Goal: Find specific page/section: Find specific page/section

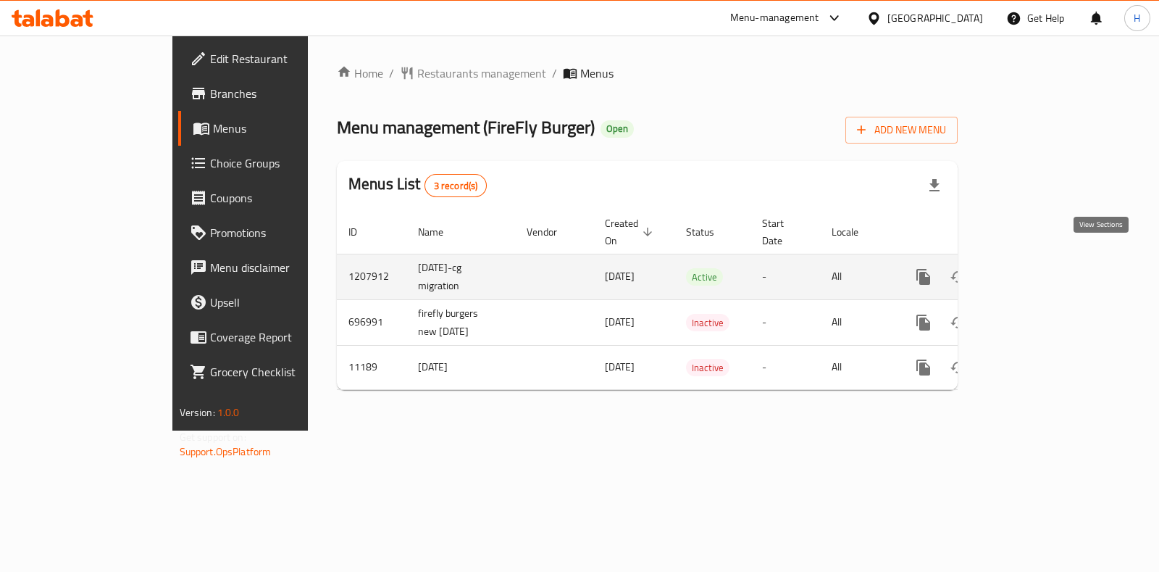
click at [1037, 268] on icon "enhanced table" at bounding box center [1027, 276] width 17 height 17
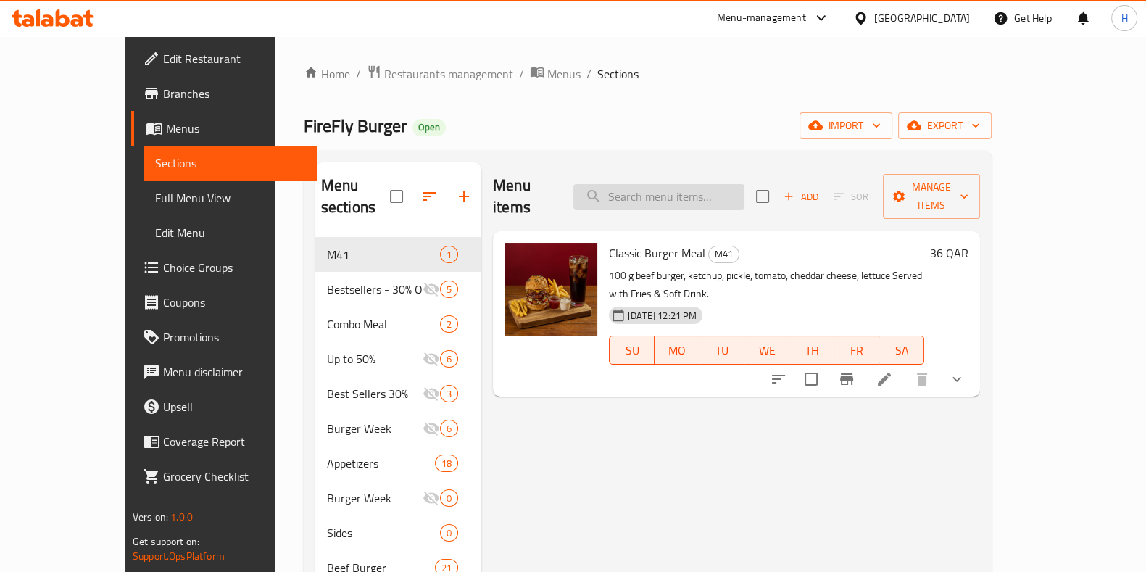
click at [693, 184] on input "search" at bounding box center [658, 196] width 171 height 25
paste input "Singel lettuce wrap"
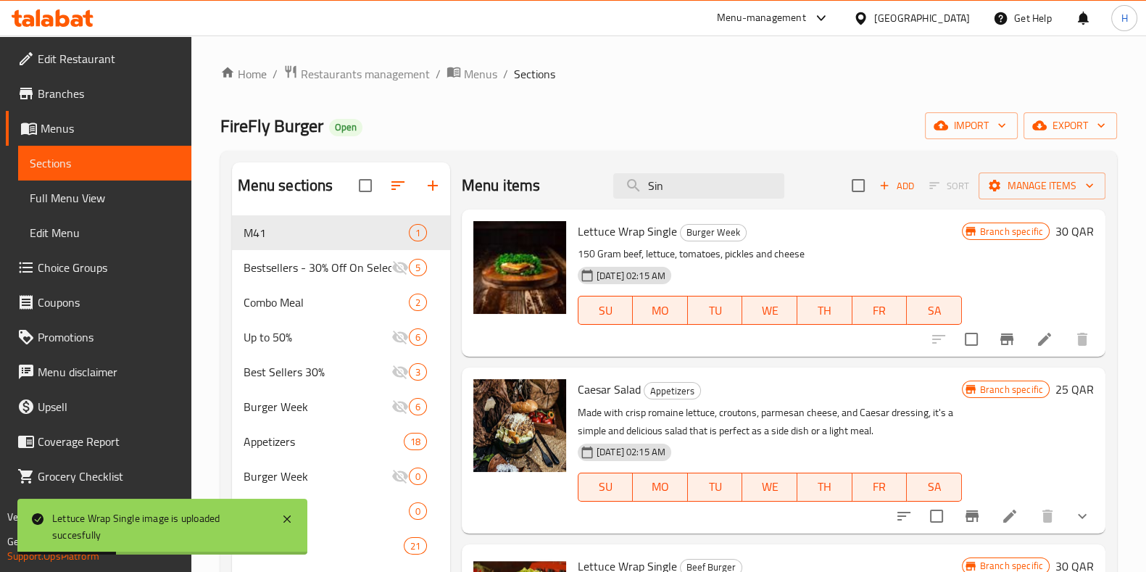
click at [593, 108] on div "Home / Restaurants management / Menus / Sections FireFly Burger Open import exp…" at bounding box center [668, 426] width 896 height 725
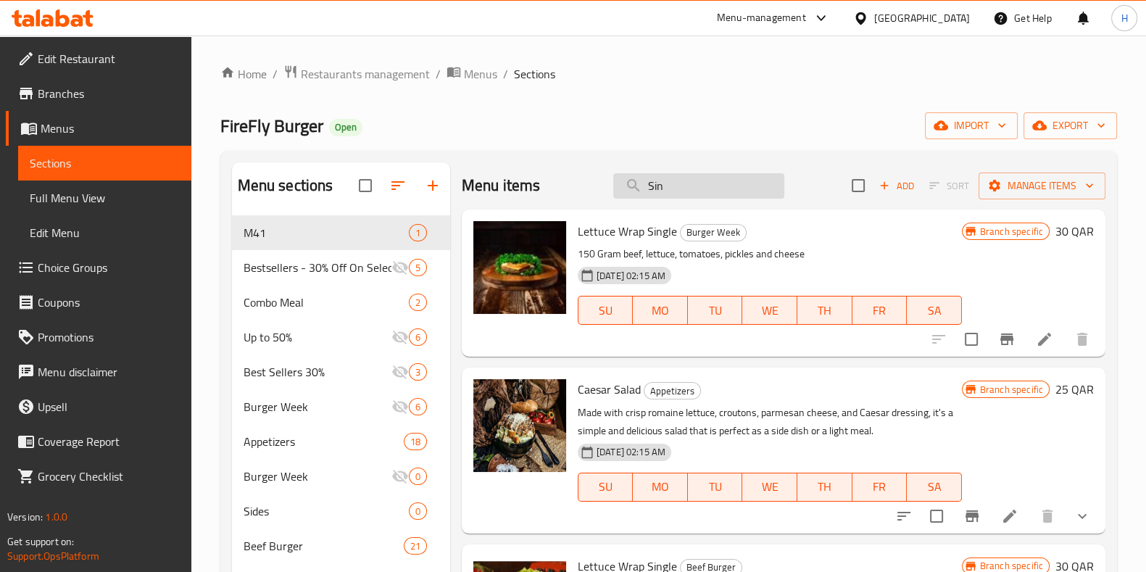
click at [751, 193] on input "Sin" at bounding box center [698, 185] width 171 height 25
type input "S"
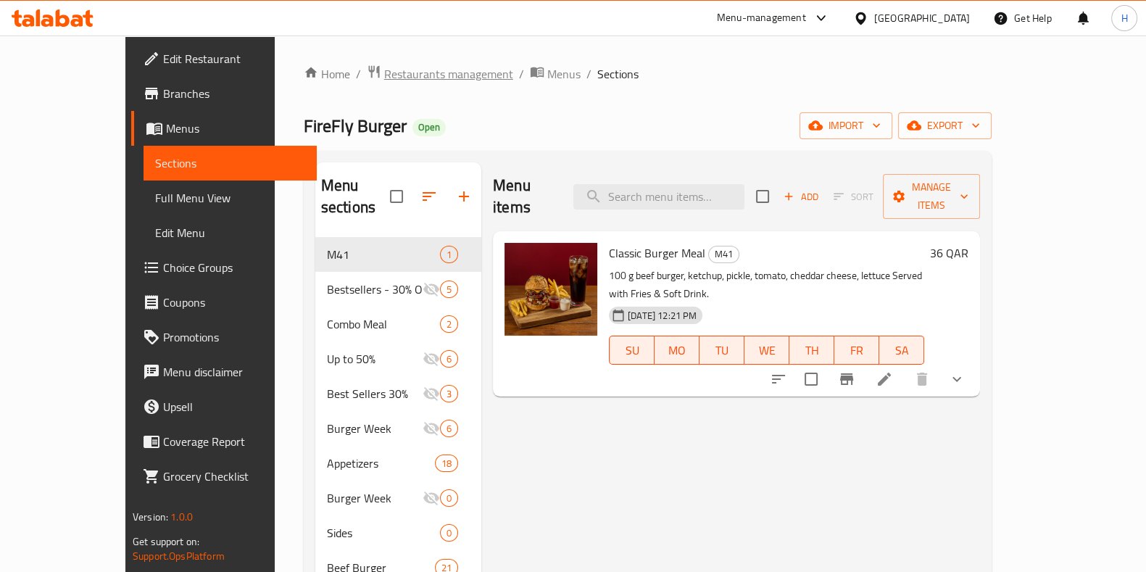
click at [388, 71] on span "Restaurants management" at bounding box center [448, 73] width 129 height 17
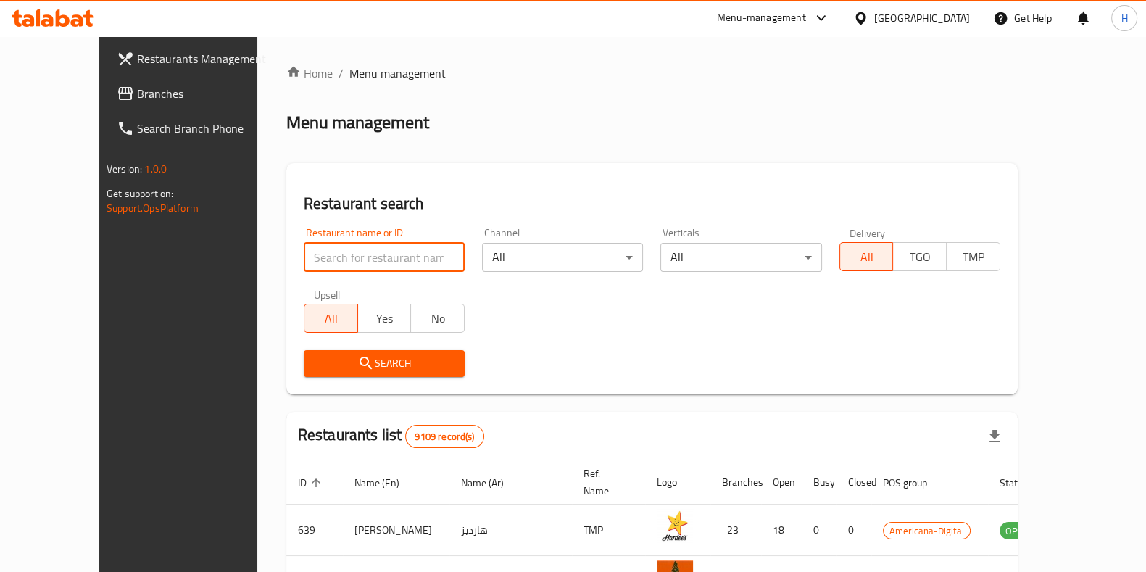
click at [366, 254] on input "search" at bounding box center [384, 257] width 161 height 29
type input "firefly"
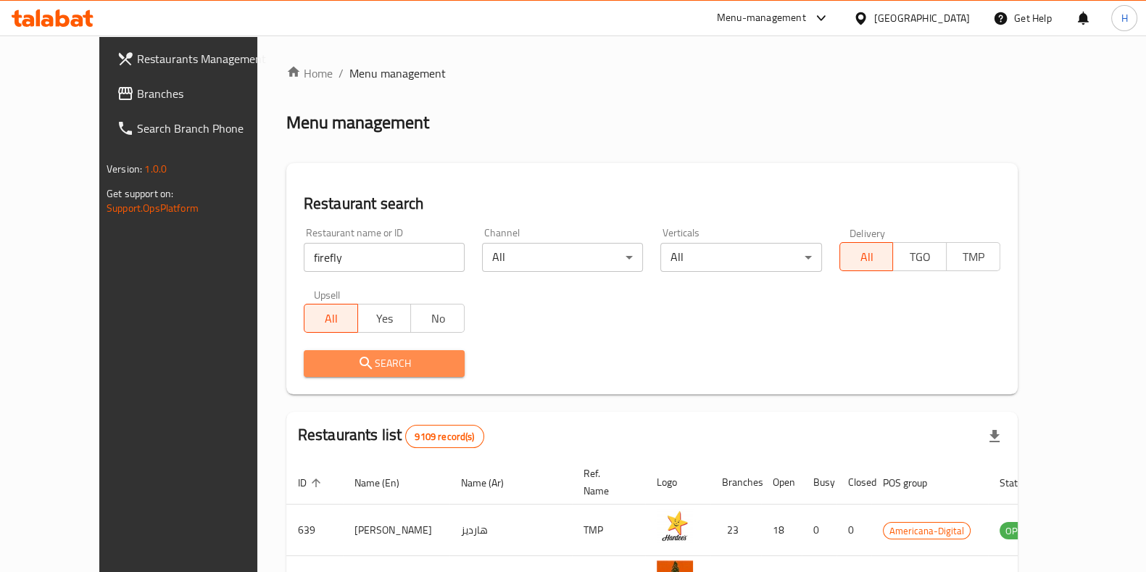
click at [359, 364] on icon "submit" at bounding box center [365, 362] width 12 height 12
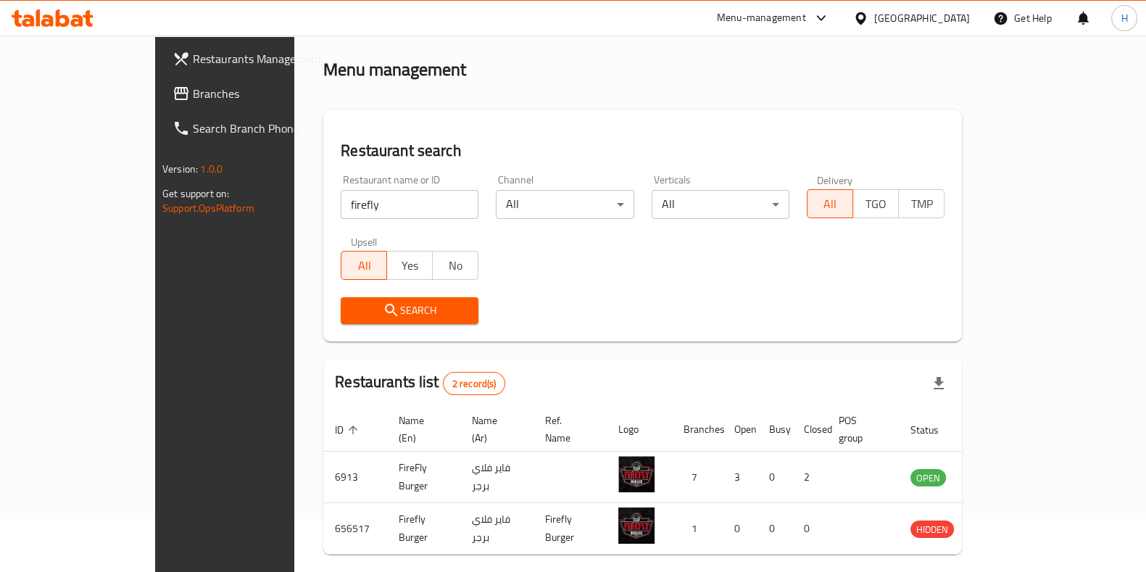
scroll to position [98, 0]
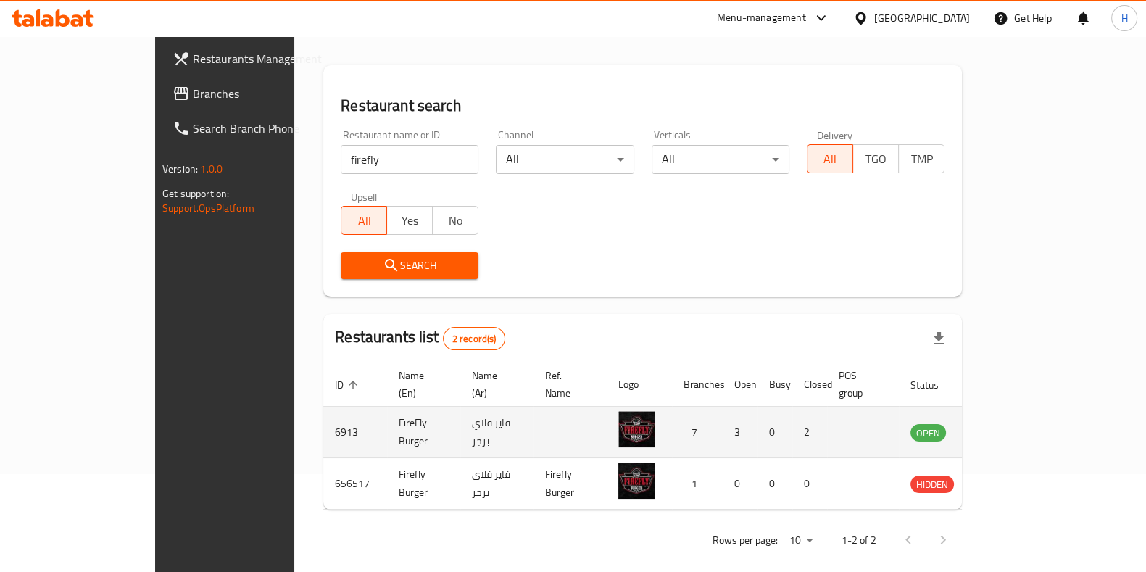
click at [323, 414] on td "6913" at bounding box center [355, 431] width 64 height 51
copy td "6913"
